Goal: Answer question/provide support

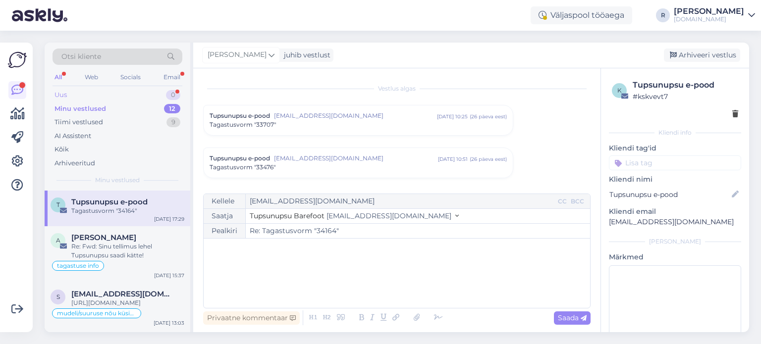
scroll to position [3205, 0]
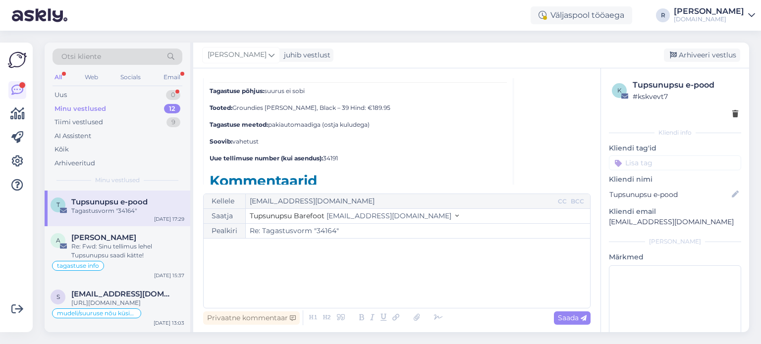
click at [54, 77] on div "All" at bounding box center [57, 77] width 11 height 13
click at [114, 92] on div "Uus 1" at bounding box center [117, 95] width 130 height 14
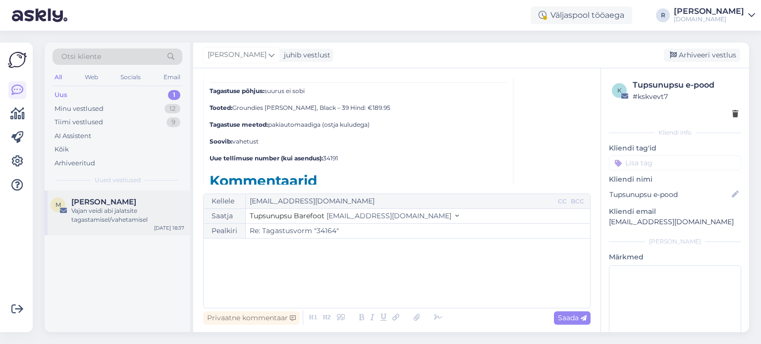
click at [117, 209] on div "Vajan veidi abi jalatsite tagastamisel/vahetamisel" at bounding box center [127, 215] width 113 height 18
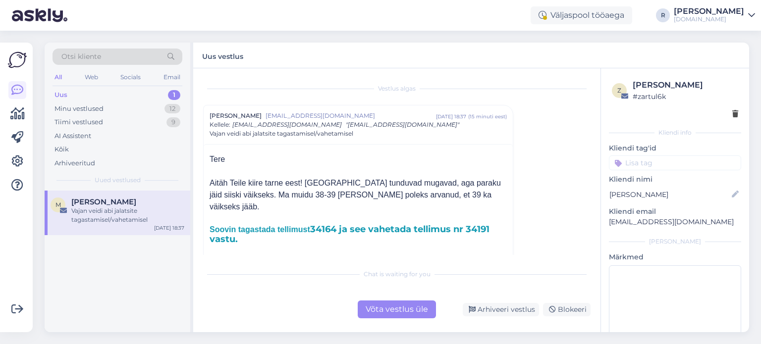
drag, startPoint x: 405, startPoint y: 311, endPoint x: 399, endPoint y: 316, distance: 7.4
click at [404, 312] on div "Võta vestlus üle" at bounding box center [397, 310] width 78 height 18
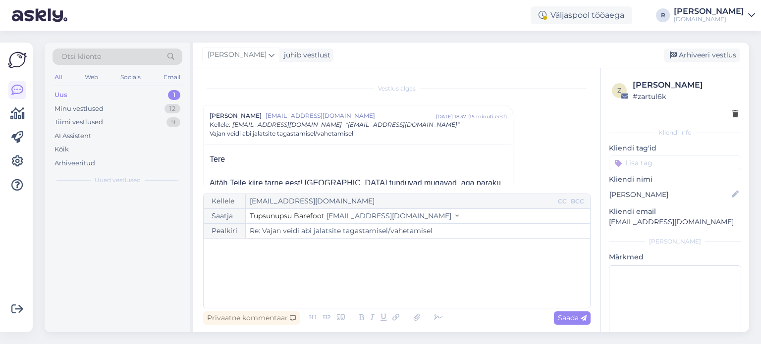
scroll to position [27, 0]
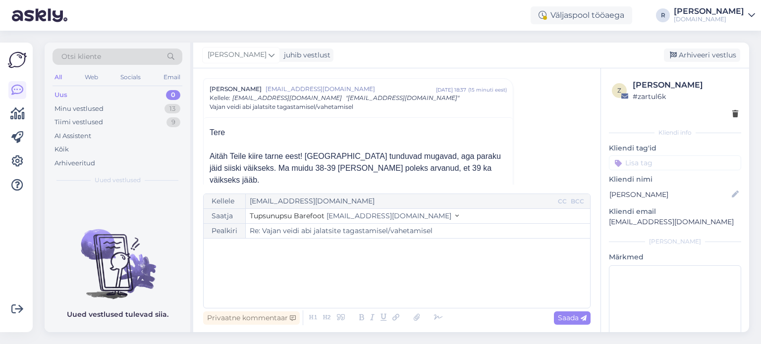
click at [239, 260] on div "﻿" at bounding box center [396, 273] width 376 height 59
click at [443, 269] on p "Palun võtke homme ühendust Unisendi klienditeenindusega tel" at bounding box center [396, 269] width 376 height 10
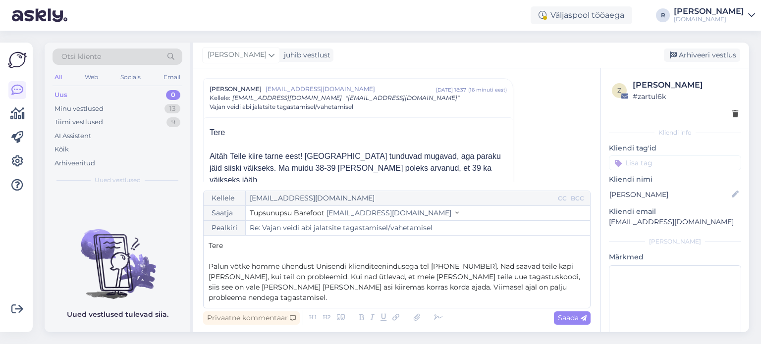
click at [309, 280] on span "Palun võtke homme ühendust Unisendi klienditeenindusega tel [PHONE_NUMBER]. Nad…" at bounding box center [394, 282] width 373 height 40
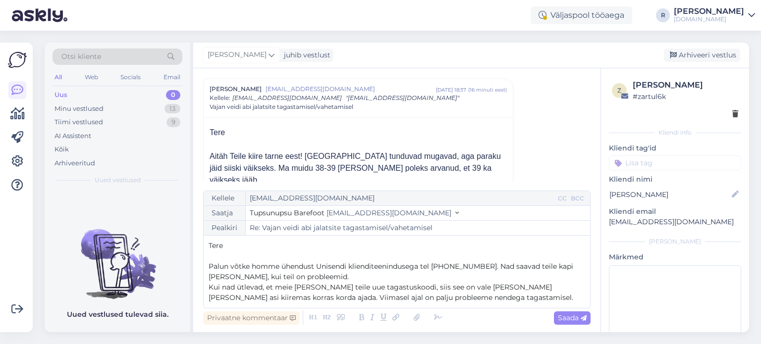
click at [514, 286] on span "Kui nad ütlevad, et meie [PERSON_NAME] teile uue tagastuskoodi, siis see on val…" at bounding box center [390, 292] width 364 height 19
click at [271, 299] on span "Kui nad ütlevad, et meie [PERSON_NAME] teile uue tagastuskoodi, siis see on val…" at bounding box center [390, 292] width 364 height 19
click at [487, 299] on p "Kui nad ütlevad, et meie [PERSON_NAME] teile uue tagastuskoodi, siis see on val…" at bounding box center [396, 292] width 376 height 21
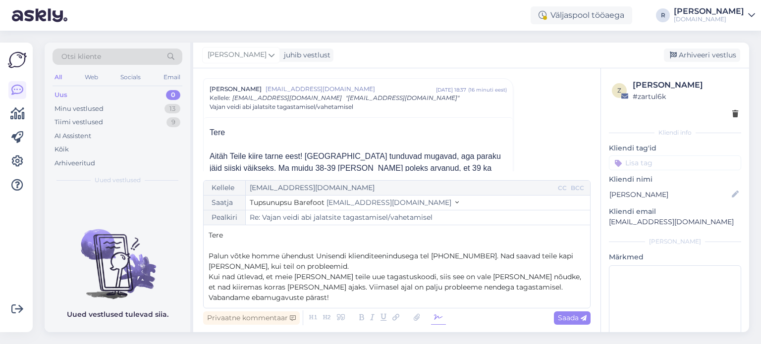
click at [439, 313] on icon at bounding box center [438, 318] width 15 height 14
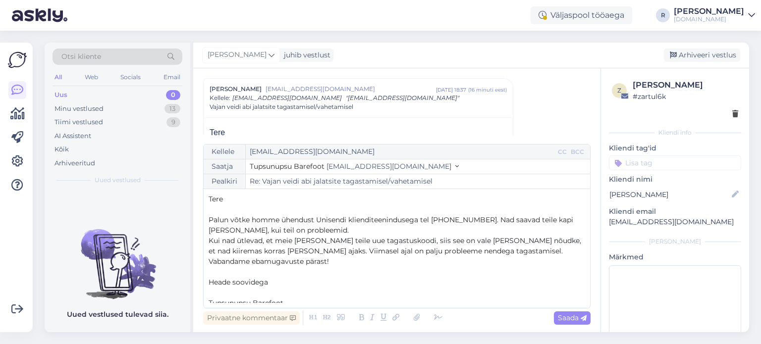
click at [220, 291] on p "﻿" at bounding box center [396, 293] width 376 height 10
click at [486, 221] on span "Palun võtke homme ühendust Unisendi klienditeenindusega tel [PHONE_NUMBER]. Nad…" at bounding box center [391, 224] width 366 height 19
click at [256, 230] on span "Palun võtke homme ühendust Unisendi klienditeenindusega tel [PHONE_NUMBER]. Küs…" at bounding box center [396, 224] width 376 height 19
drag, startPoint x: 483, startPoint y: 222, endPoint x: 480, endPoint y: 236, distance: 14.3
click at [483, 222] on span "Palun võtke homme ühendust Unisendi klienditeenindusega tel [PHONE_NUMBER]. Küs…" at bounding box center [396, 224] width 376 height 19
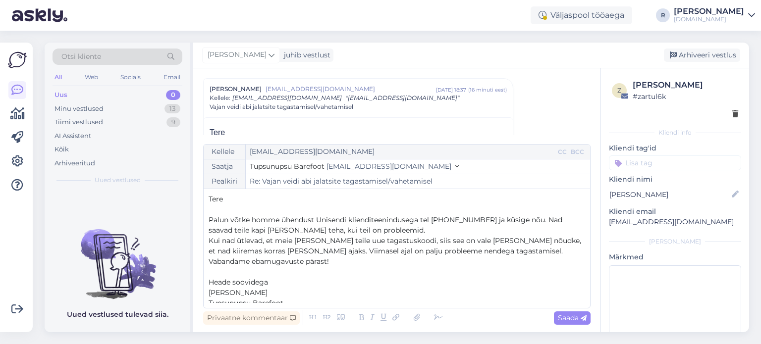
click at [533, 221] on span "Palun võtke homme ühendust Unisendi klienditeenindusega tel [PHONE_NUMBER] ja k…" at bounding box center [386, 224] width 356 height 19
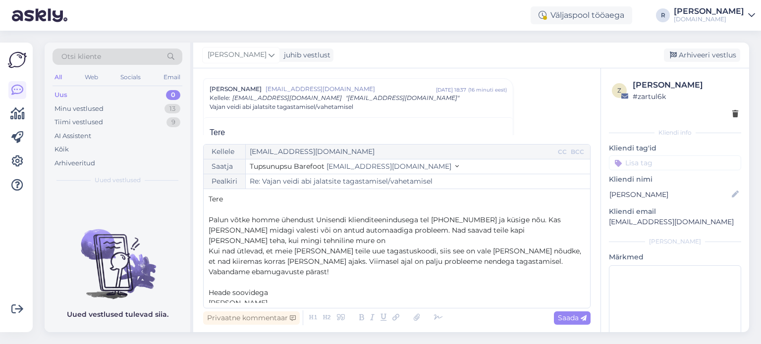
click at [502, 253] on span "Kui nad ütlevad, et meie [PERSON_NAME] teile uue tagastuskoodi, siis see on val…" at bounding box center [395, 256] width 374 height 19
drag, startPoint x: 288, startPoint y: 262, endPoint x: 491, endPoint y: 251, distance: 202.8
click at [491, 251] on span "Kui nad ütlevad, et meie [PERSON_NAME] teile uue tagastuskoodi, siis see on val…" at bounding box center [385, 256] width 354 height 19
click at [349, 264] on p "Kui nad ütlevad, et meie [PERSON_NAME] teile uue tagastuskoodi, siis see on val…" at bounding box center [396, 256] width 376 height 21
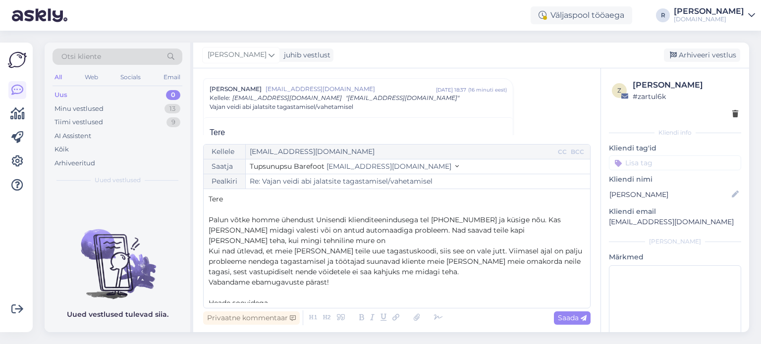
click at [302, 271] on span "Kui nad ütlevad, et meie [PERSON_NAME] teile uue tagastuskoodi, siis see on val…" at bounding box center [395, 262] width 375 height 30
click at [452, 271] on p "Kui nad ütlevad, et meie [PERSON_NAME] teile uue tagastuskoodi, siis see on val…" at bounding box center [396, 261] width 376 height 31
click at [210, 252] on span "Kui nad ütlevad, et meie [PERSON_NAME] teile uue tagastuskoodi, siis see on val…" at bounding box center [395, 262] width 375 height 30
click at [539, 251] on span "Ennetavalt info: kui nad ütlevad, et meie [PERSON_NAME] teile uue tagastuskoodi…" at bounding box center [395, 262] width 374 height 30
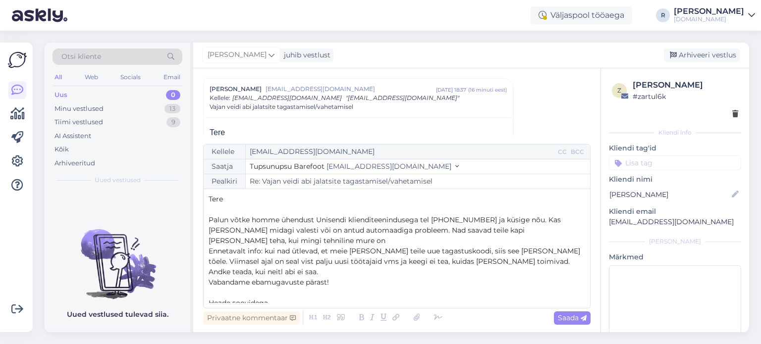
click at [282, 274] on span "Andke teada, kui neitl abi ei saa." at bounding box center [262, 271] width 109 height 9
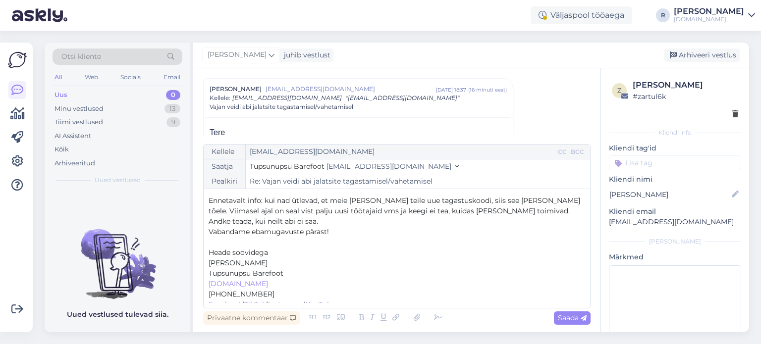
scroll to position [57, 0]
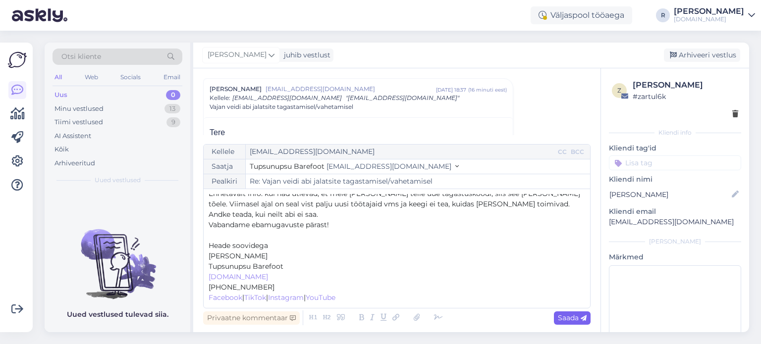
click at [564, 318] on span "Saada" at bounding box center [572, 317] width 29 height 9
type input "Re: Vajan veidi abi jalatsite tagastamisel/vahetamisel"
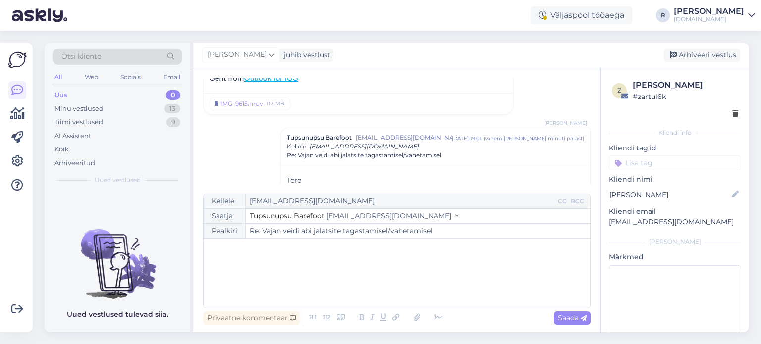
click at [659, 165] on input at bounding box center [675, 162] width 132 height 15
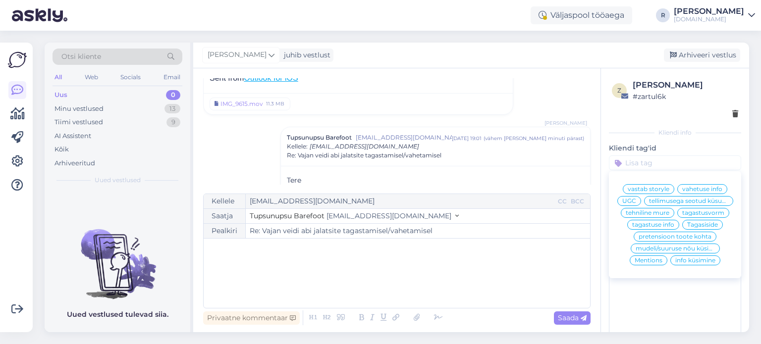
click at [643, 216] on span "tehniline mure" at bounding box center [647, 213] width 44 height 6
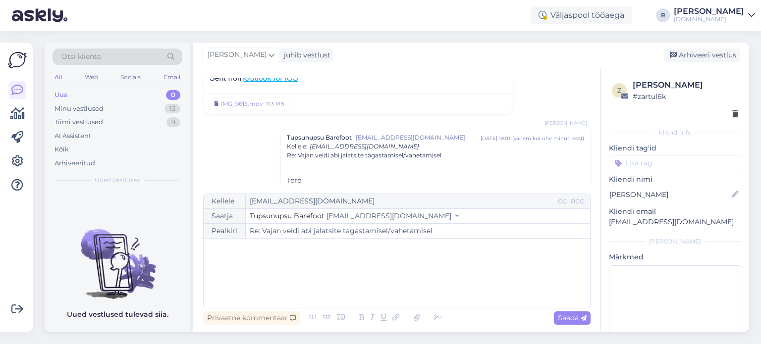
scroll to position [438, 0]
